Goal: Register for event/course

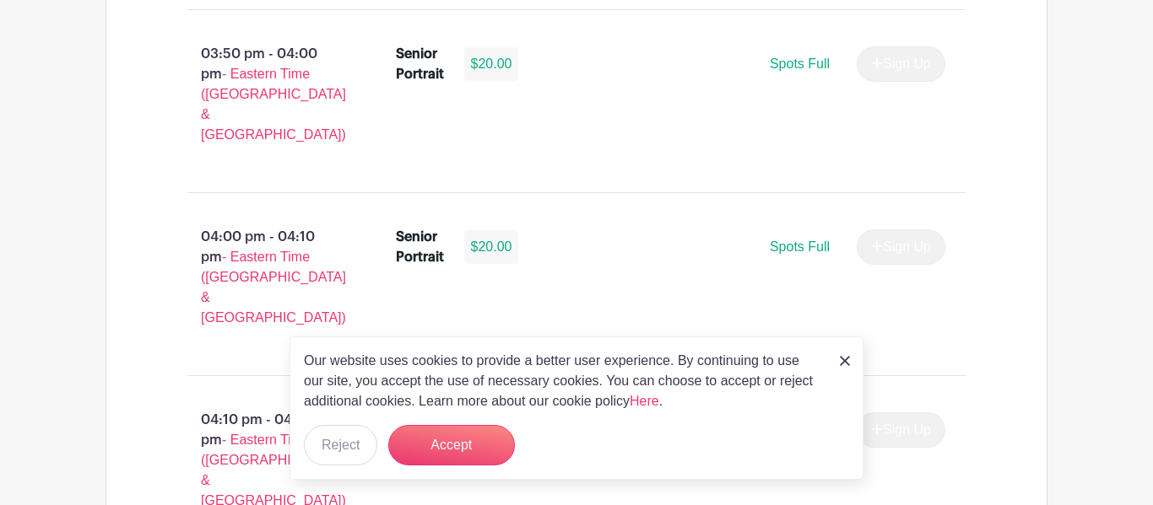
scroll to position [3377, 0]
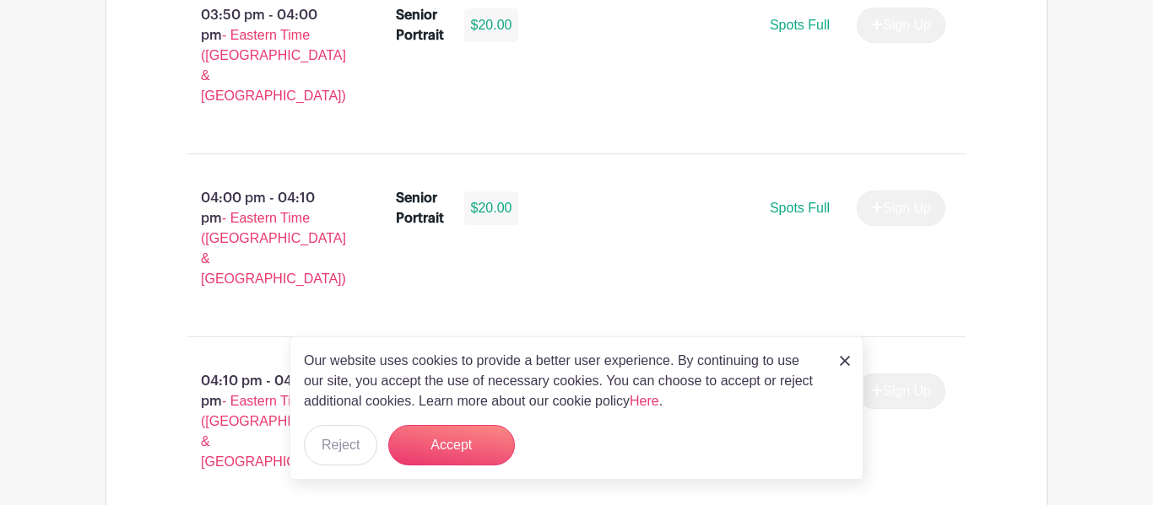
click at [844, 364] on img at bounding box center [845, 361] width 10 height 10
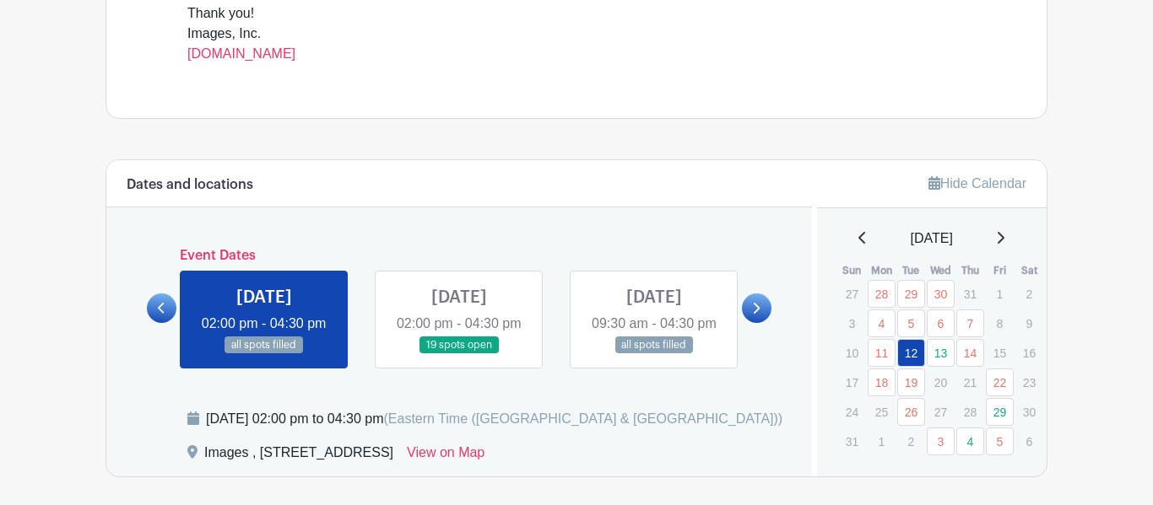
scroll to position [748, 0]
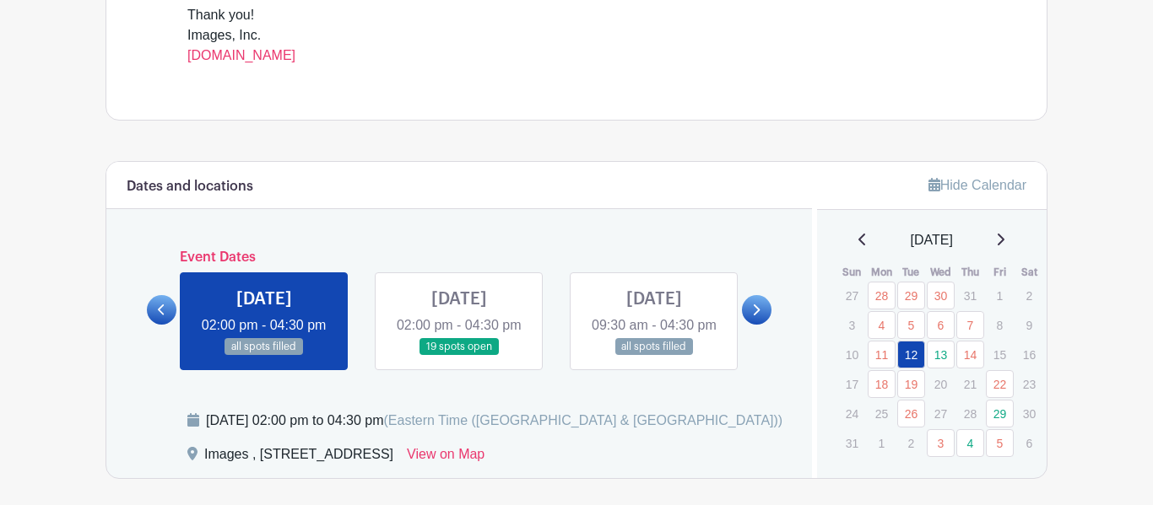
click at [459, 356] on link at bounding box center [459, 356] width 0 height 0
click at [758, 316] on icon at bounding box center [756, 310] width 7 height 11
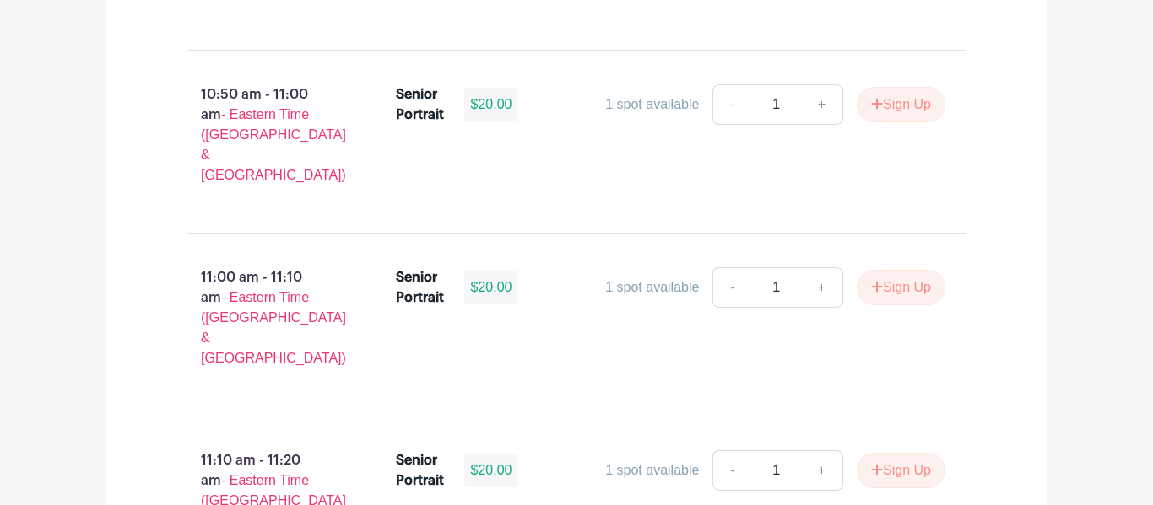
scroll to position [5613, 0]
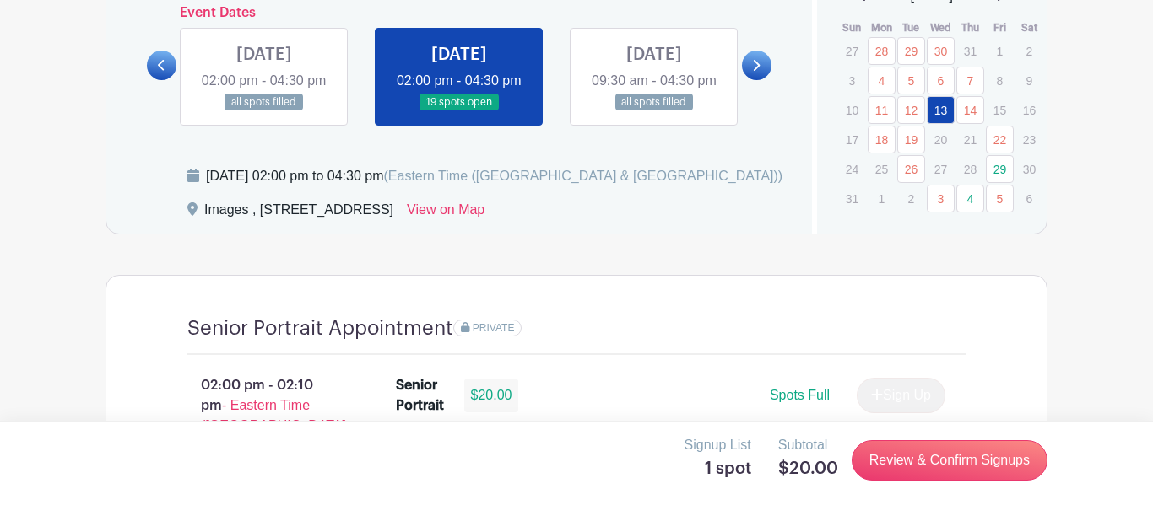
scroll to position [990, 0]
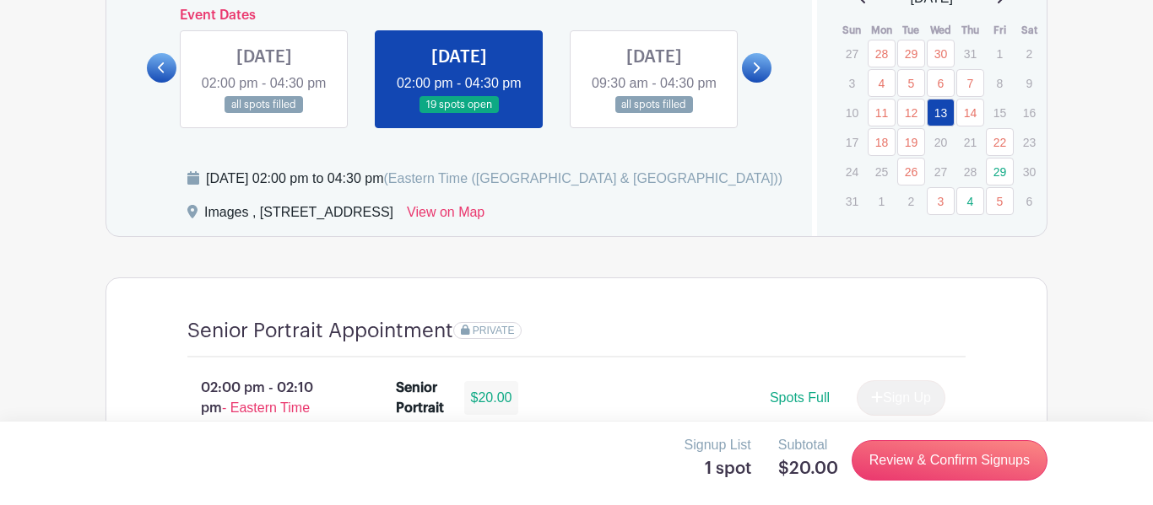
click at [761, 83] on link at bounding box center [757, 68] width 30 height 30
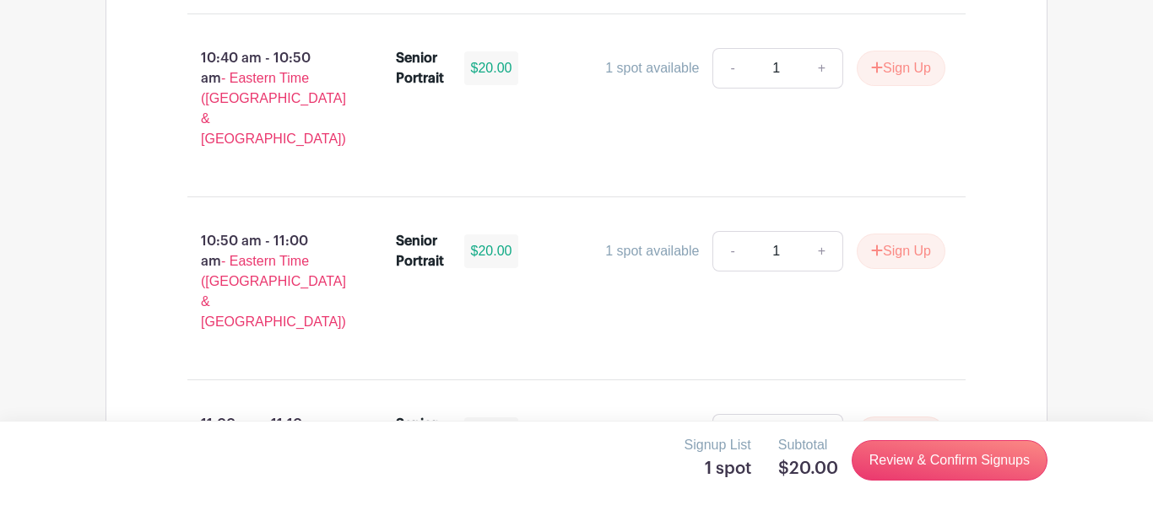
scroll to position [5470, 0]
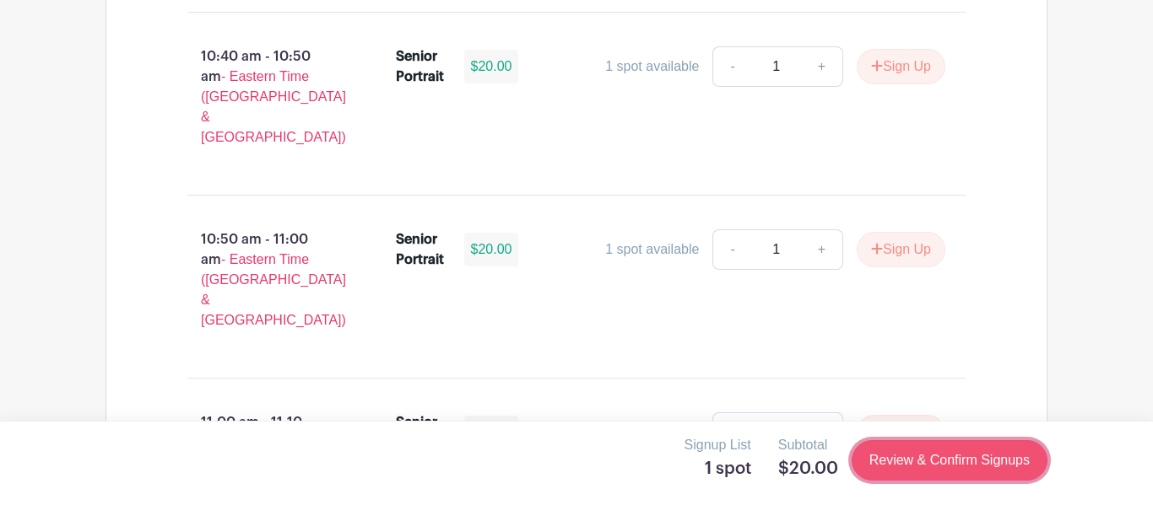
click at [910, 465] on link "Review & Confirm Signups" at bounding box center [949, 460] width 196 height 40
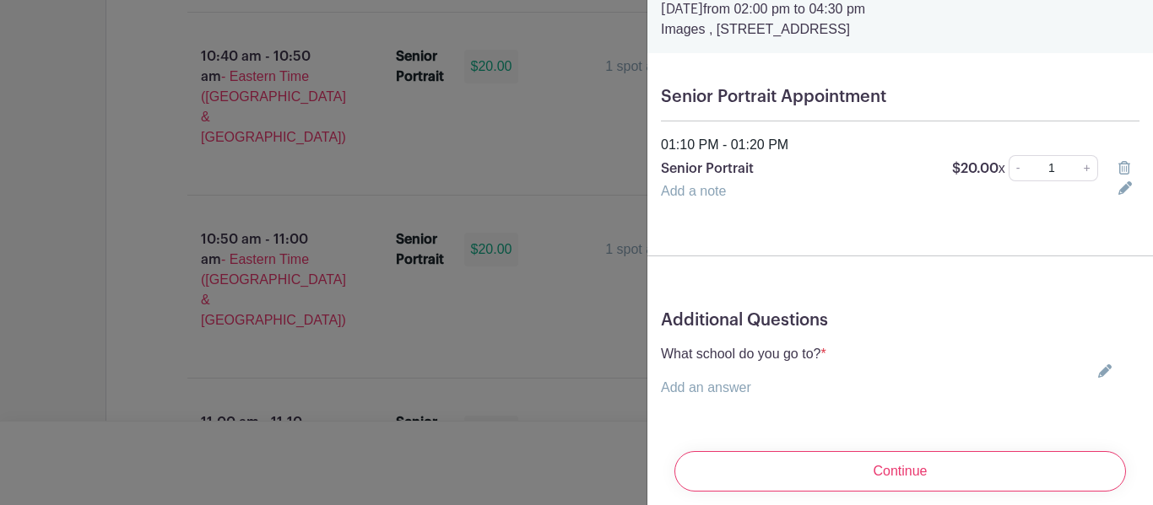
scroll to position [89, 0]
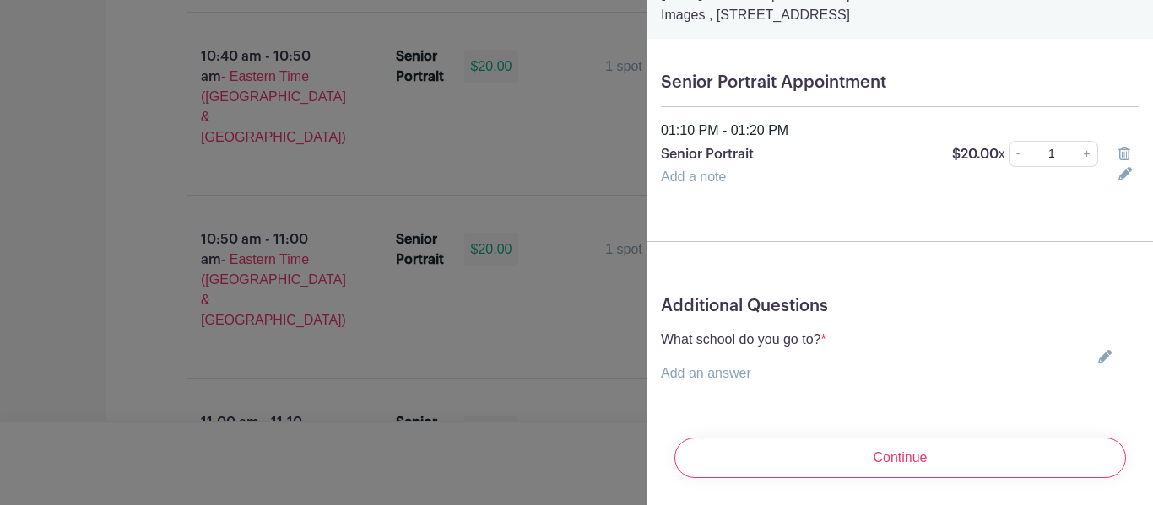
click at [721, 364] on p "Add an answer" at bounding box center [743, 374] width 165 height 20
click at [722, 367] on link "Add an answer" at bounding box center [706, 373] width 90 height 14
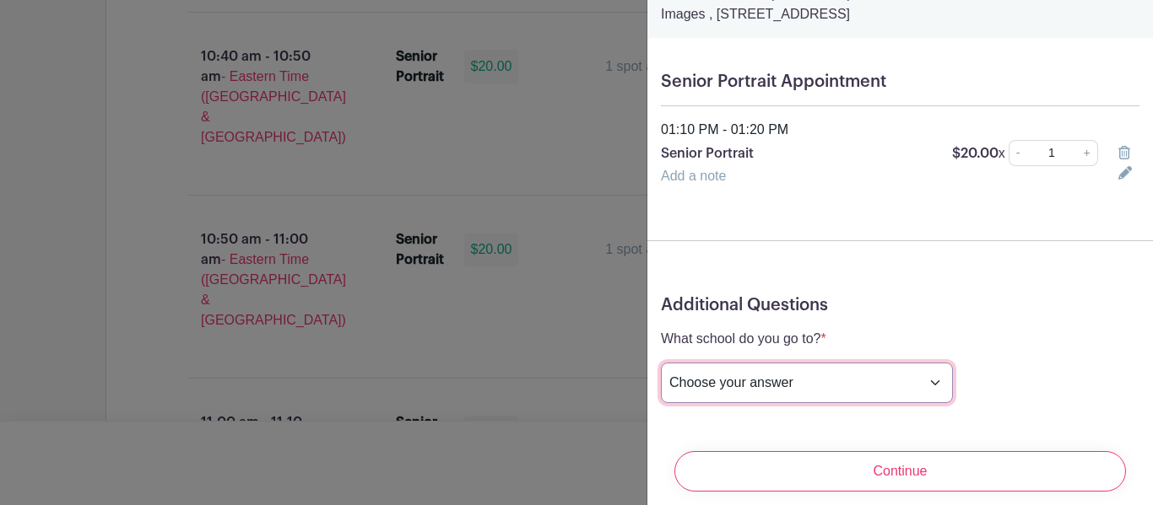
click at [732, 378] on select "Choose your answer [GEOGRAPHIC_DATA] High [PERSON_NAME] High [PERSON_NAME] High…" at bounding box center [807, 383] width 292 height 40
select select "3942"
click at [661, 364] on select "Choose your answer [GEOGRAPHIC_DATA] High [PERSON_NAME] High [PERSON_NAME] High…" at bounding box center [807, 383] width 292 height 40
click at [812, 384] on select "Choose your answer [GEOGRAPHIC_DATA] High [PERSON_NAME] High [PERSON_NAME] High…" at bounding box center [807, 383] width 292 height 40
click at [661, 364] on select "Choose your answer [GEOGRAPHIC_DATA] High [PERSON_NAME] High [PERSON_NAME] High…" at bounding box center [807, 383] width 292 height 40
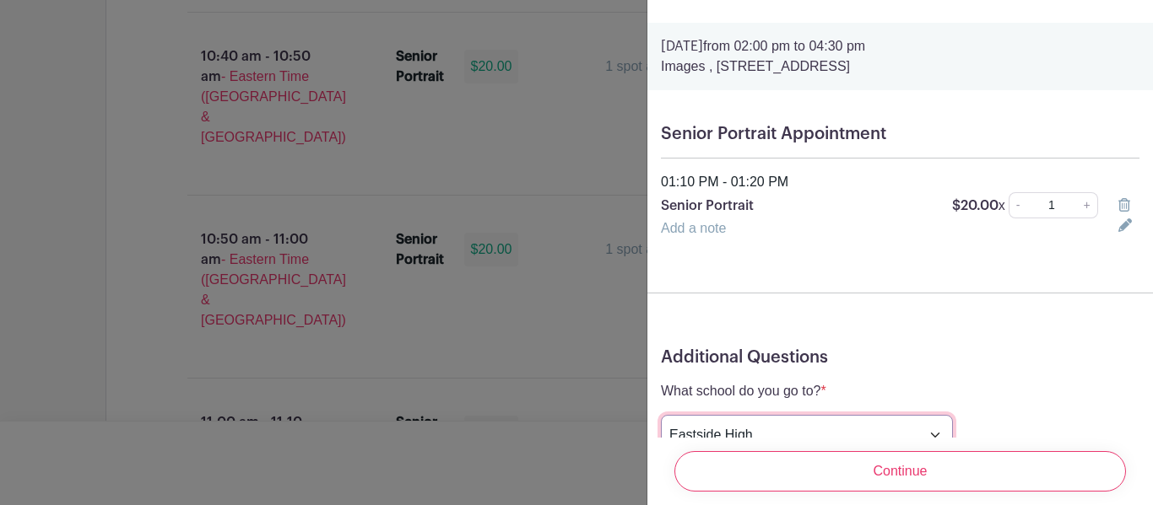
scroll to position [0, 0]
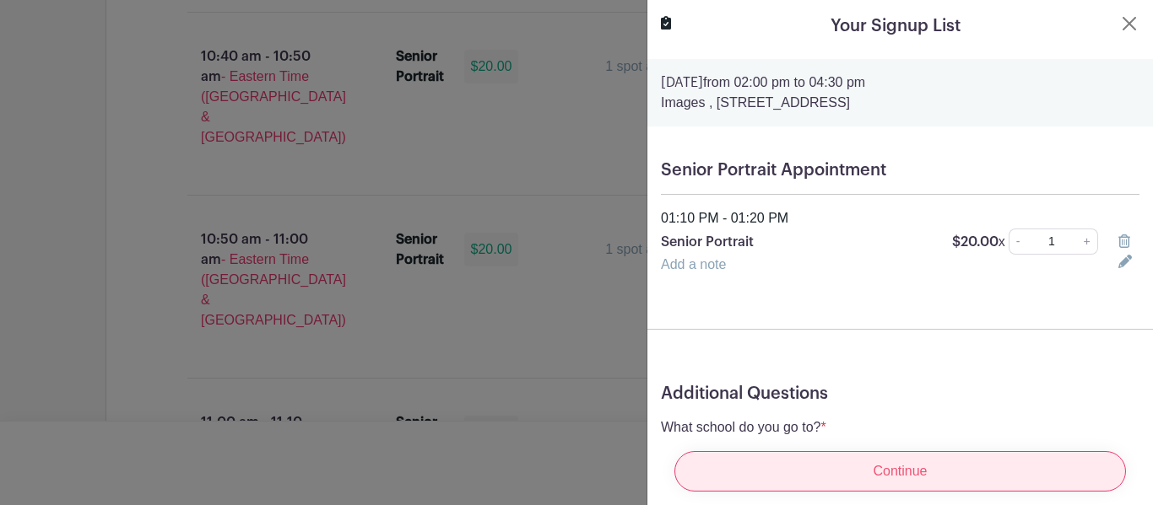
click at [829, 472] on input "Continue" at bounding box center [899, 471] width 451 height 40
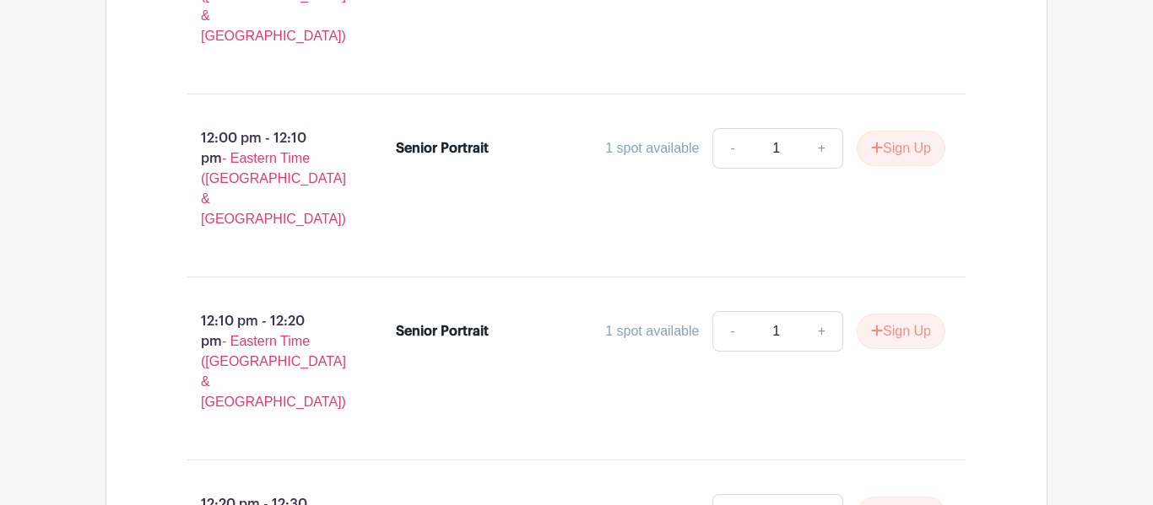
scroll to position [4470, 0]
